Goal: Use online tool/utility

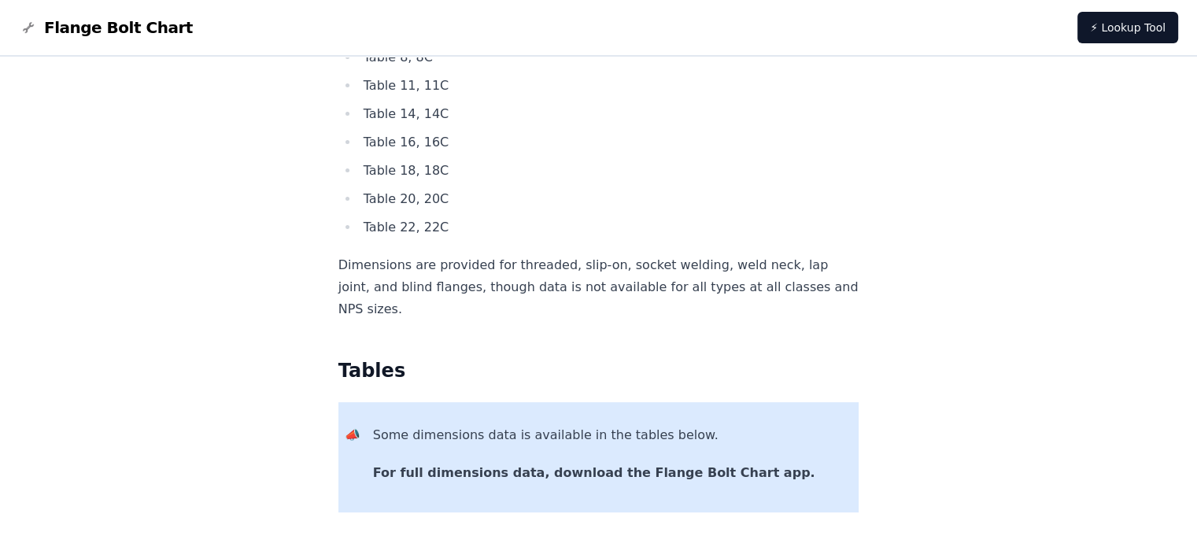
scroll to position [236, 0]
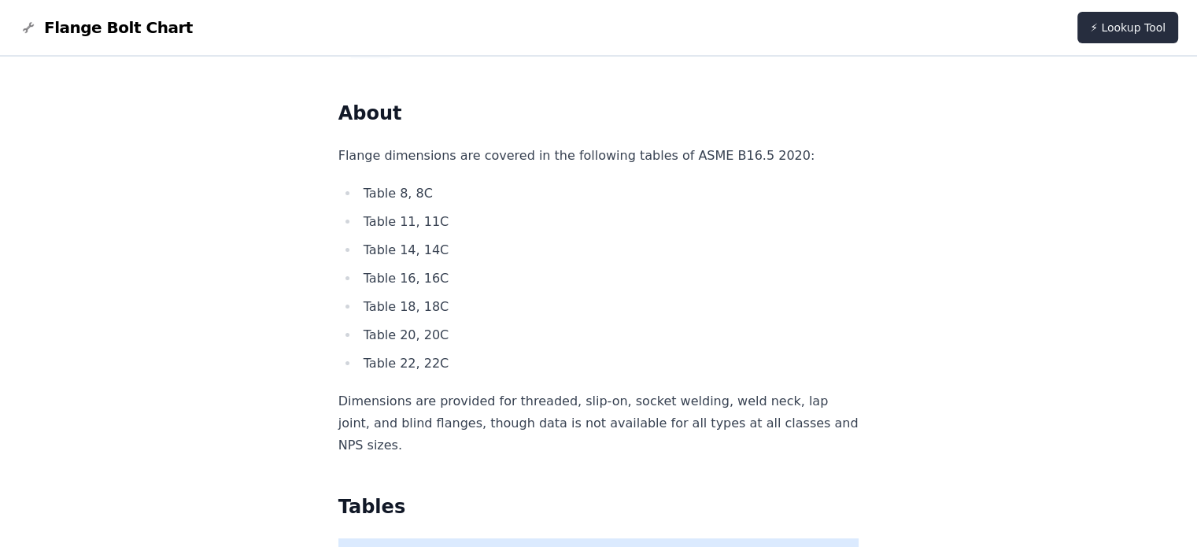
click at [1096, 28] on link "⚡ Lookup Tool" at bounding box center [1127, 27] width 101 height 31
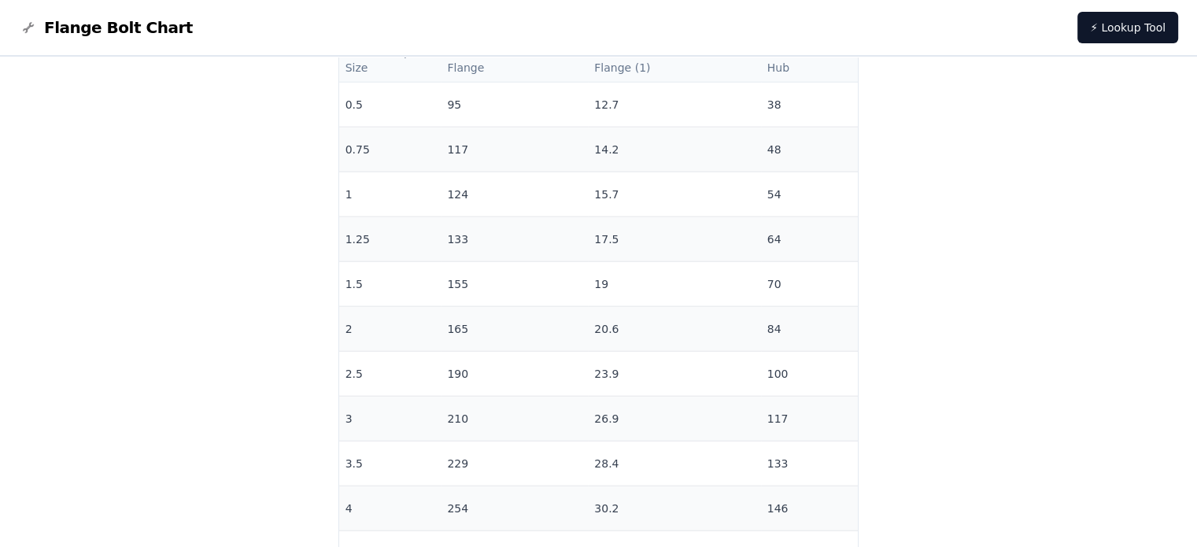
scroll to position [3541, 0]
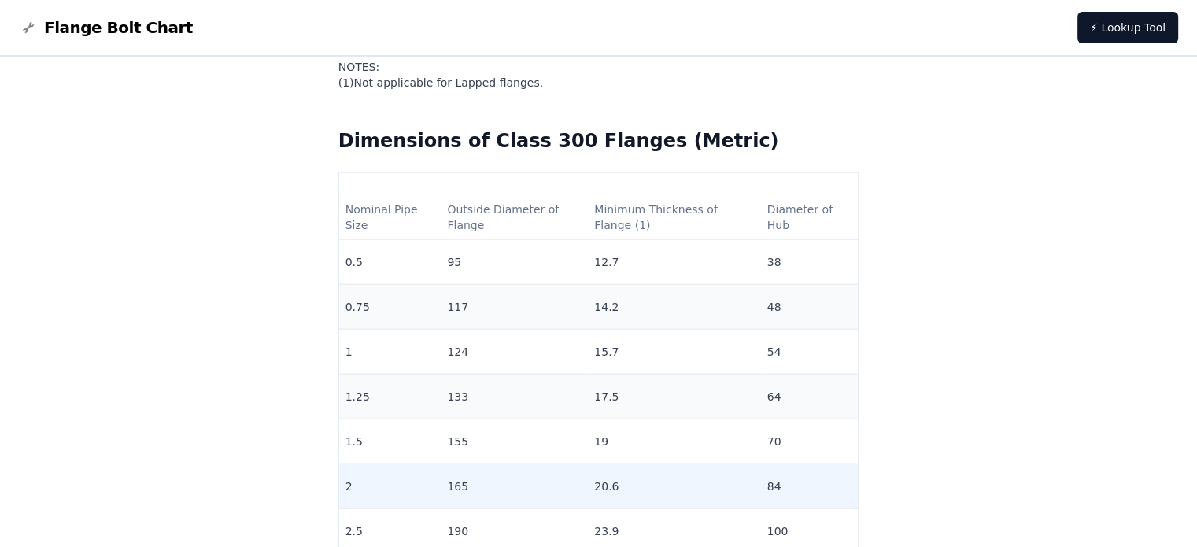
click at [484, 480] on td "165" at bounding box center [514, 486] width 147 height 45
click at [596, 482] on td "20.6" at bounding box center [674, 486] width 172 height 45
click at [593, 481] on td "20.6" at bounding box center [674, 486] width 172 height 45
click at [594, 485] on td "20.6" at bounding box center [674, 486] width 172 height 45
